Goal: Information Seeking & Learning: Learn about a topic

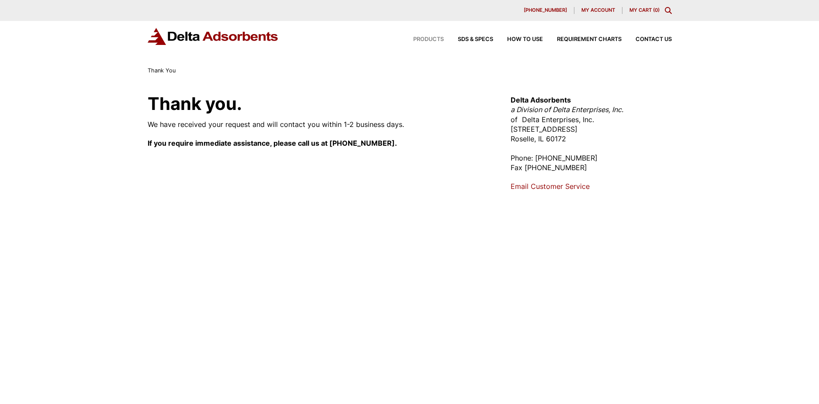
click at [432, 38] on span "Products" at bounding box center [428, 40] width 31 height 6
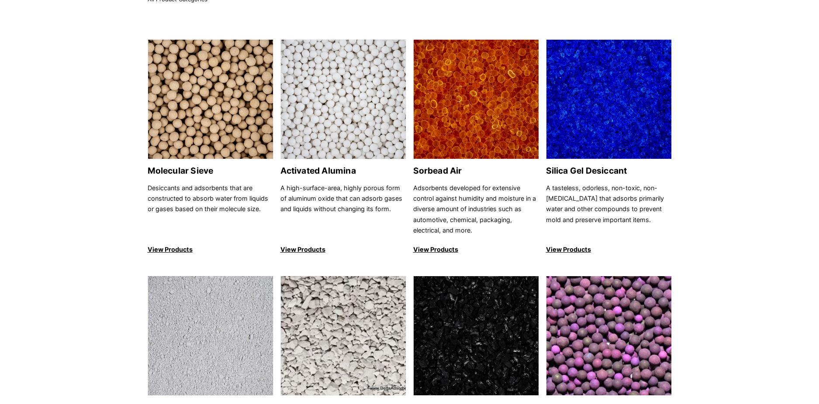
scroll to position [167, 0]
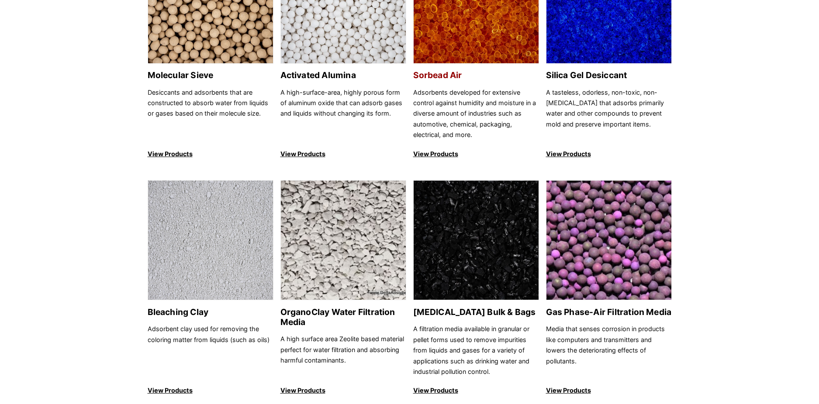
click at [487, 33] on img at bounding box center [475, 4] width 125 height 120
click at [601, 240] on img at bounding box center [608, 241] width 125 height 120
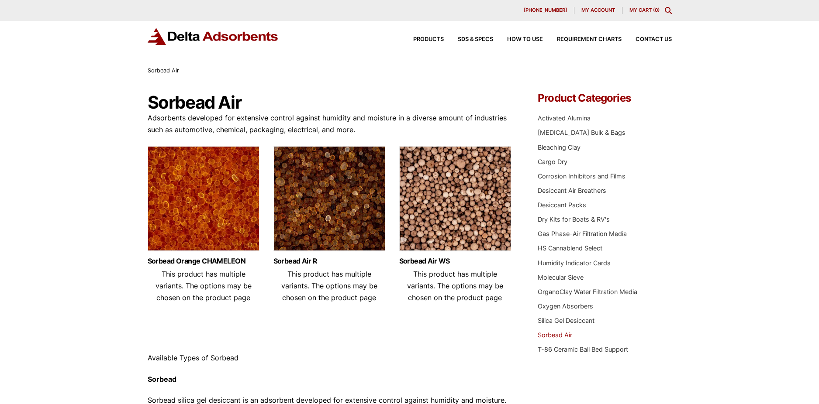
click at [308, 184] on img at bounding box center [329, 200] width 112 height 109
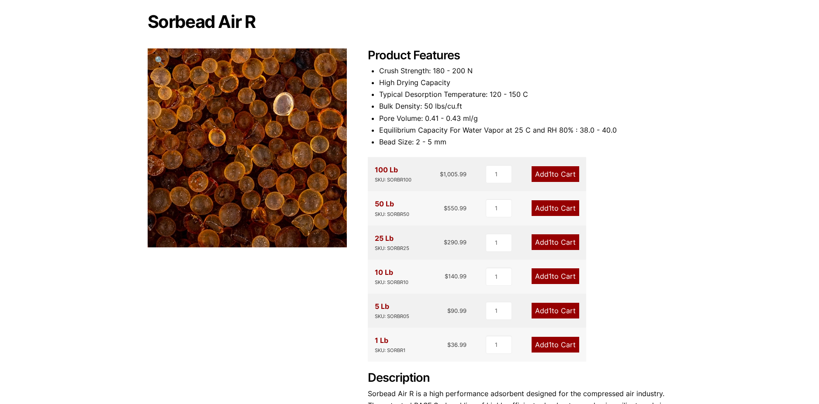
scroll to position [370, 0]
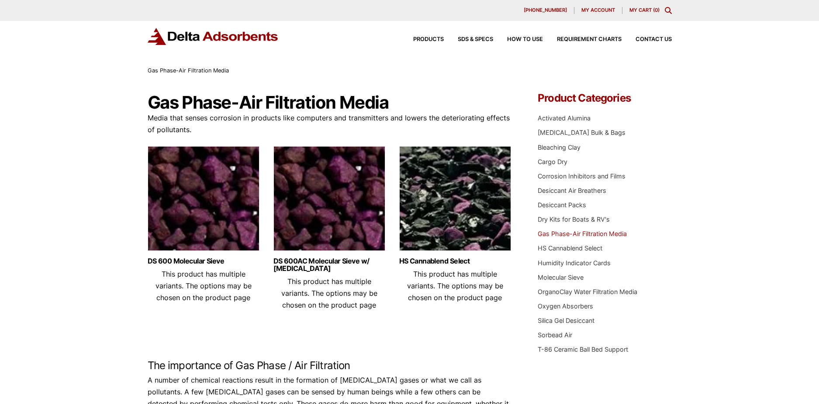
click at [195, 33] on img at bounding box center [213, 36] width 131 height 17
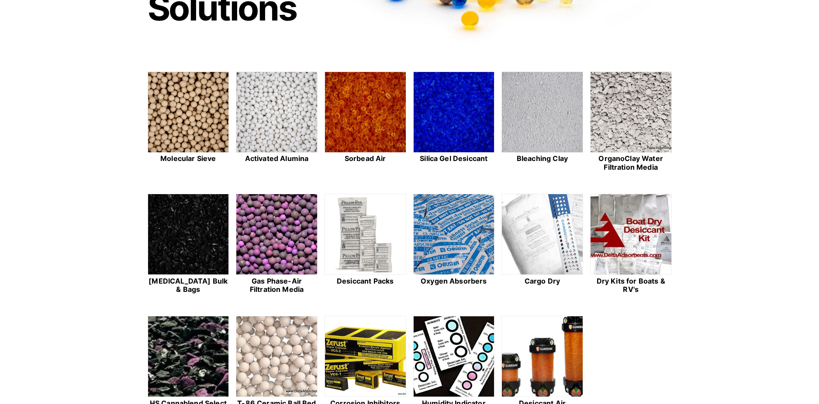
scroll to position [91, 0]
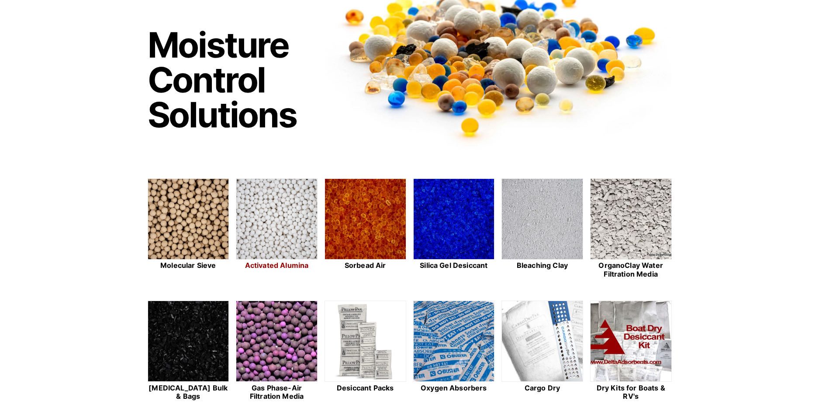
click at [297, 213] on img at bounding box center [276, 219] width 81 height 81
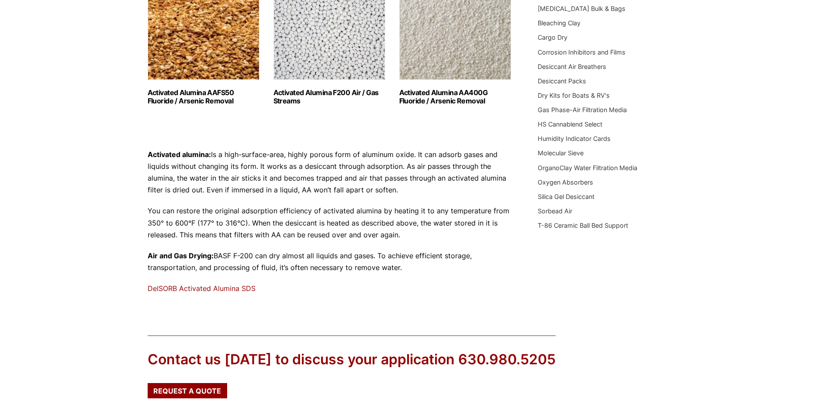
scroll to position [274, 0]
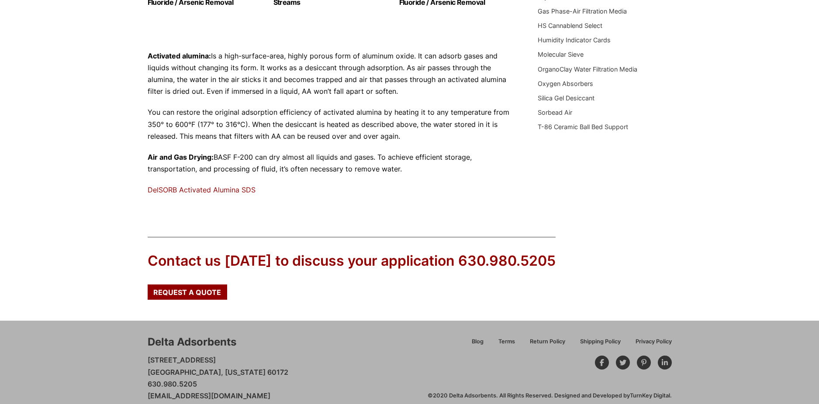
click at [241, 191] on link "DelSORB Activated Alumina SDS" at bounding box center [202, 190] width 108 height 9
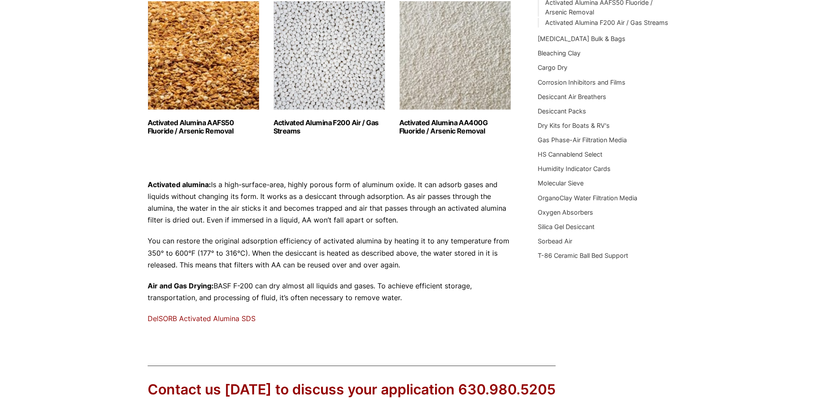
scroll to position [174, 0]
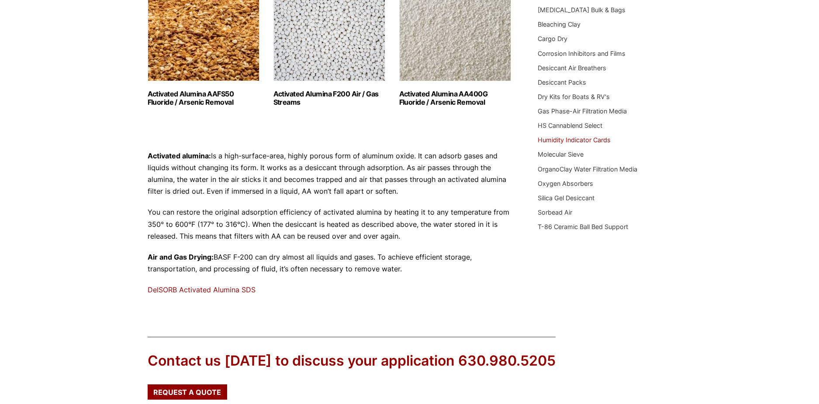
click at [574, 140] on link "Humidity Indicator Cards" at bounding box center [573, 139] width 73 height 7
